Goal: Task Accomplishment & Management: Manage account settings

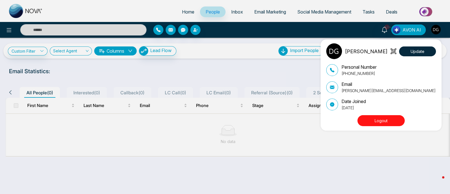
click at [385, 115] on button "Logout" at bounding box center [380, 120] width 47 height 11
